Goal: Transaction & Acquisition: Subscribe to service/newsletter

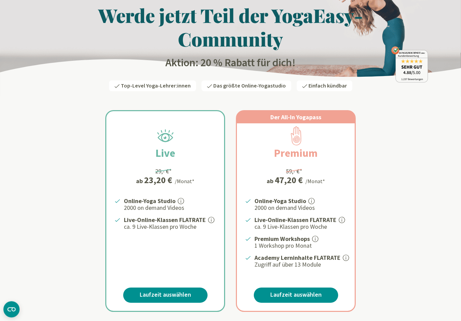
scroll to position [35, 0]
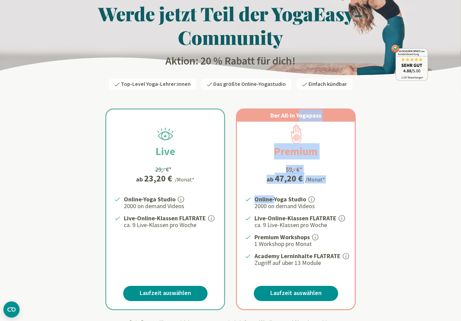
click at [416, 201] on div "Live 29,- €* ab 23,20 € /Monat* Online-Yoga Studio 2000 on demand Videos Live-O…" at bounding box center [230, 201] width 395 height 218
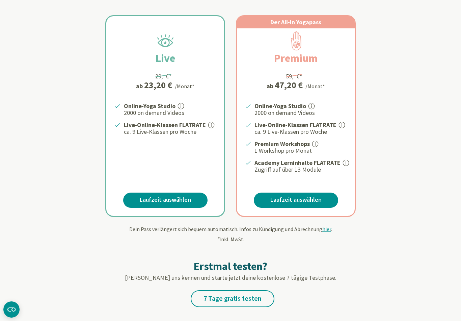
scroll to position [120, 0]
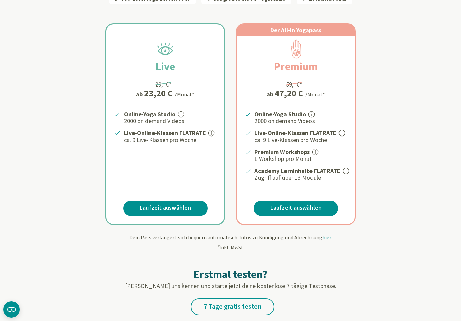
click at [188, 204] on link "Laufzeit auswählen" at bounding box center [165, 208] width 84 height 15
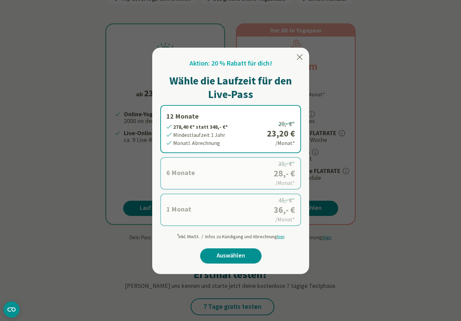
click at [294, 63] on div "Aktion: 20 % Rabatt für dich! Wähle die Laufzeit für den Live-Pass 12 Monate 27…" at bounding box center [230, 163] width 141 height 210
click at [302, 59] on icon at bounding box center [300, 56] width 6 height 5
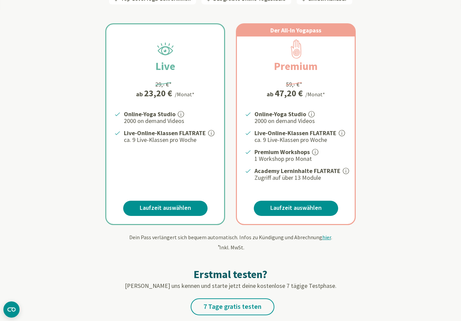
click at [179, 205] on link "Laufzeit auswählen" at bounding box center [165, 208] width 84 height 15
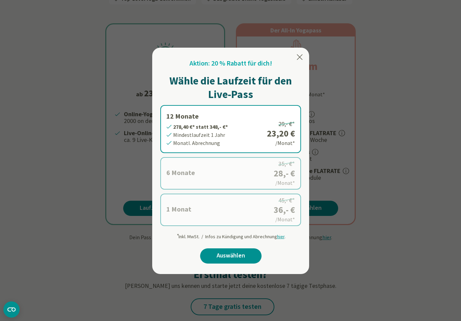
click at [303, 56] on icon at bounding box center [300, 57] width 8 height 8
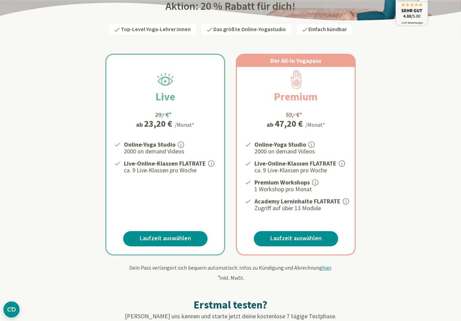
scroll to position [0, 0]
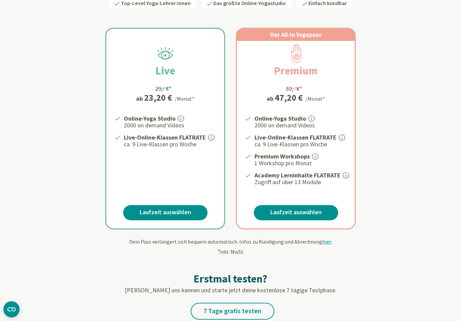
scroll to position [116, 0]
click at [182, 209] on link "Laufzeit auswählen" at bounding box center [165, 212] width 84 height 15
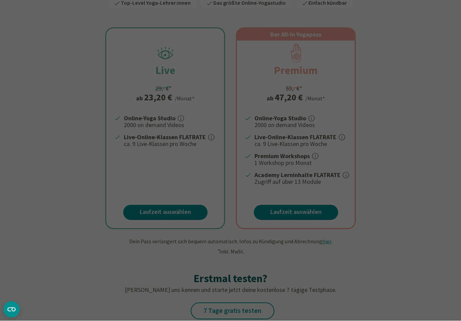
scroll to position [116, 0]
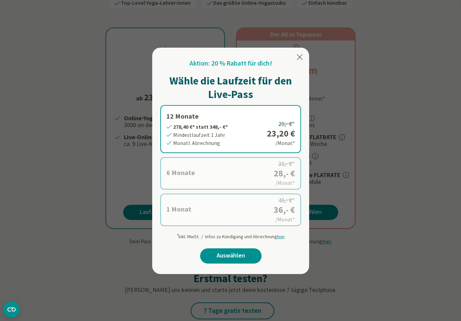
click at [305, 52] on div "Aktion: 20 % Rabatt für dich! Wähle die Laufzeit für den Live-Pass 12 Monate 27…" at bounding box center [230, 161] width 157 height 226
click at [302, 57] on icon at bounding box center [300, 57] width 8 height 8
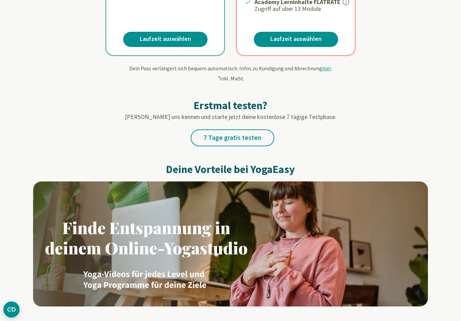
scroll to position [288, 0]
